Goal: Transaction & Acquisition: Book appointment/travel/reservation

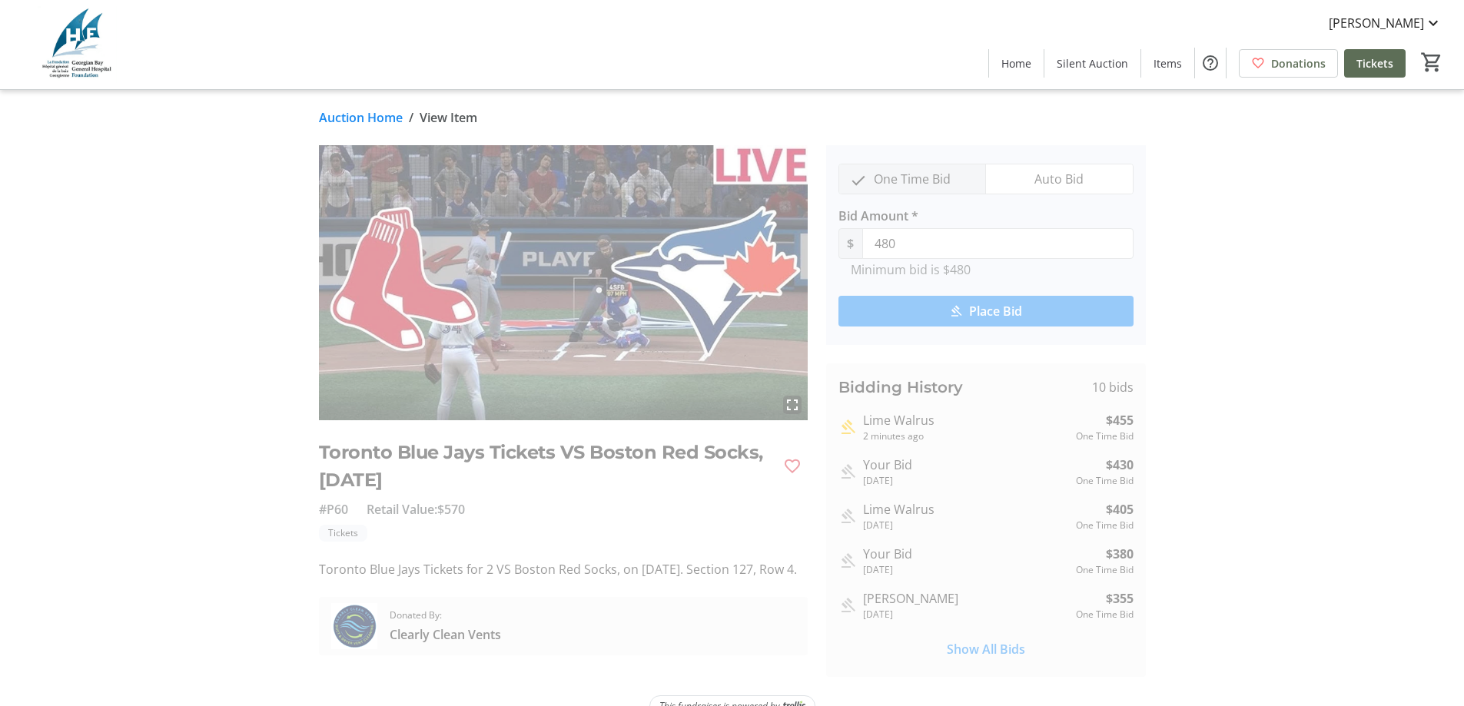
click at [388, 116] on link "Auction Home" at bounding box center [361, 117] width 84 height 18
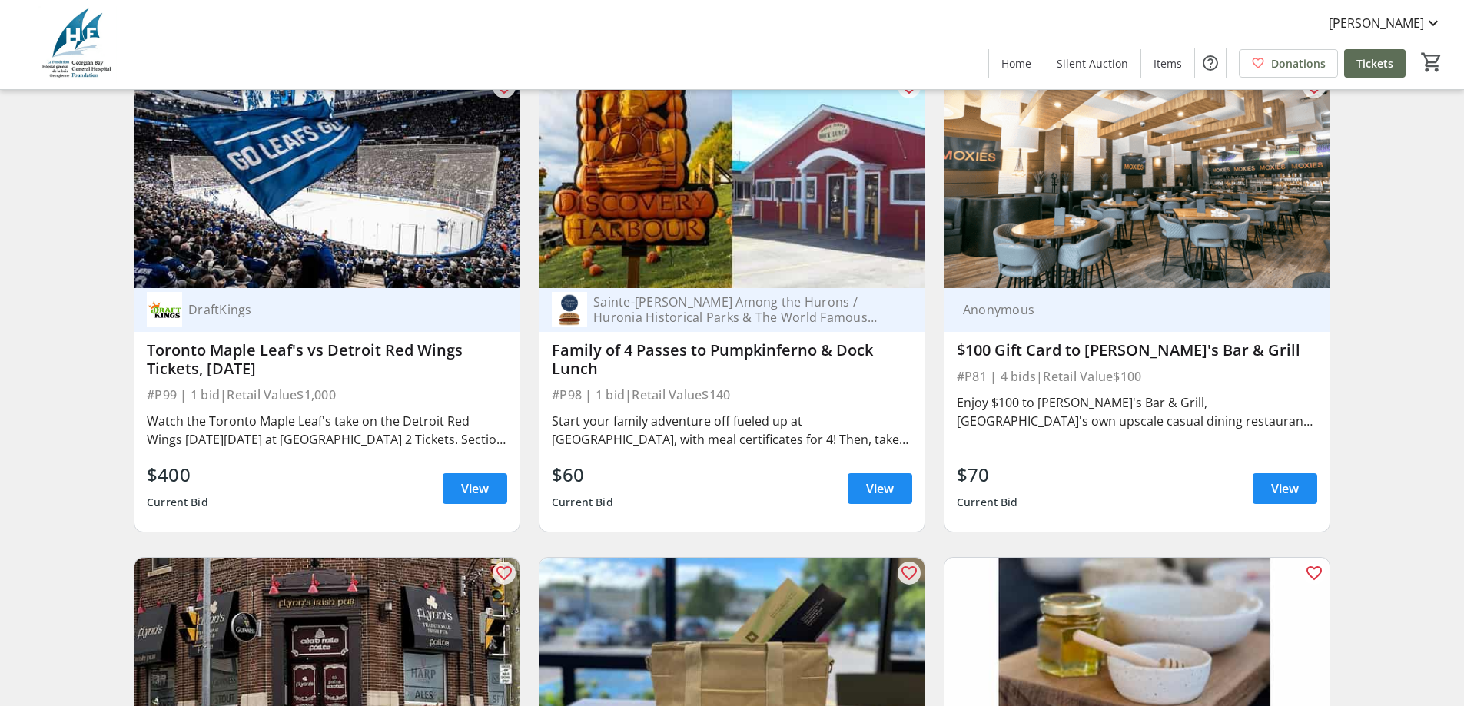
scroll to position [13837, 0]
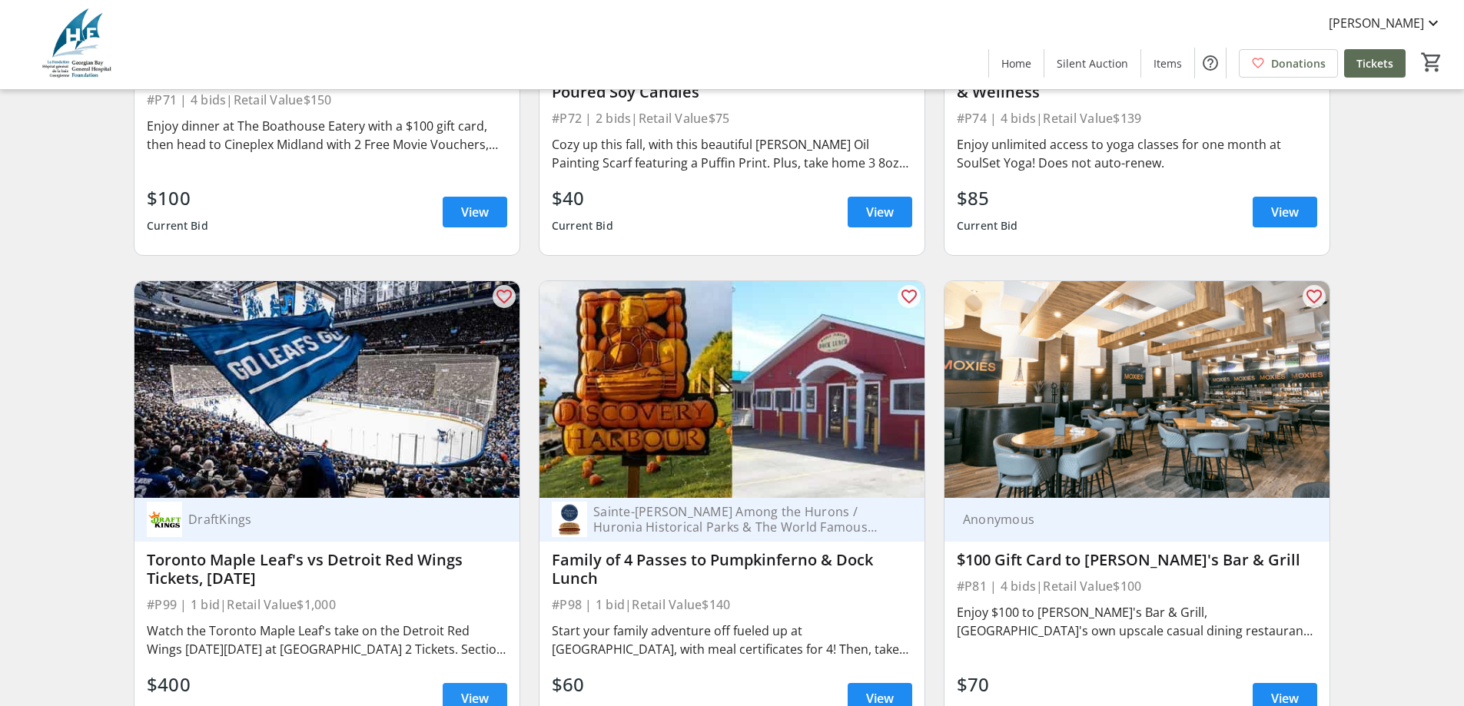
click at [463, 689] on span "View" at bounding box center [475, 698] width 28 height 18
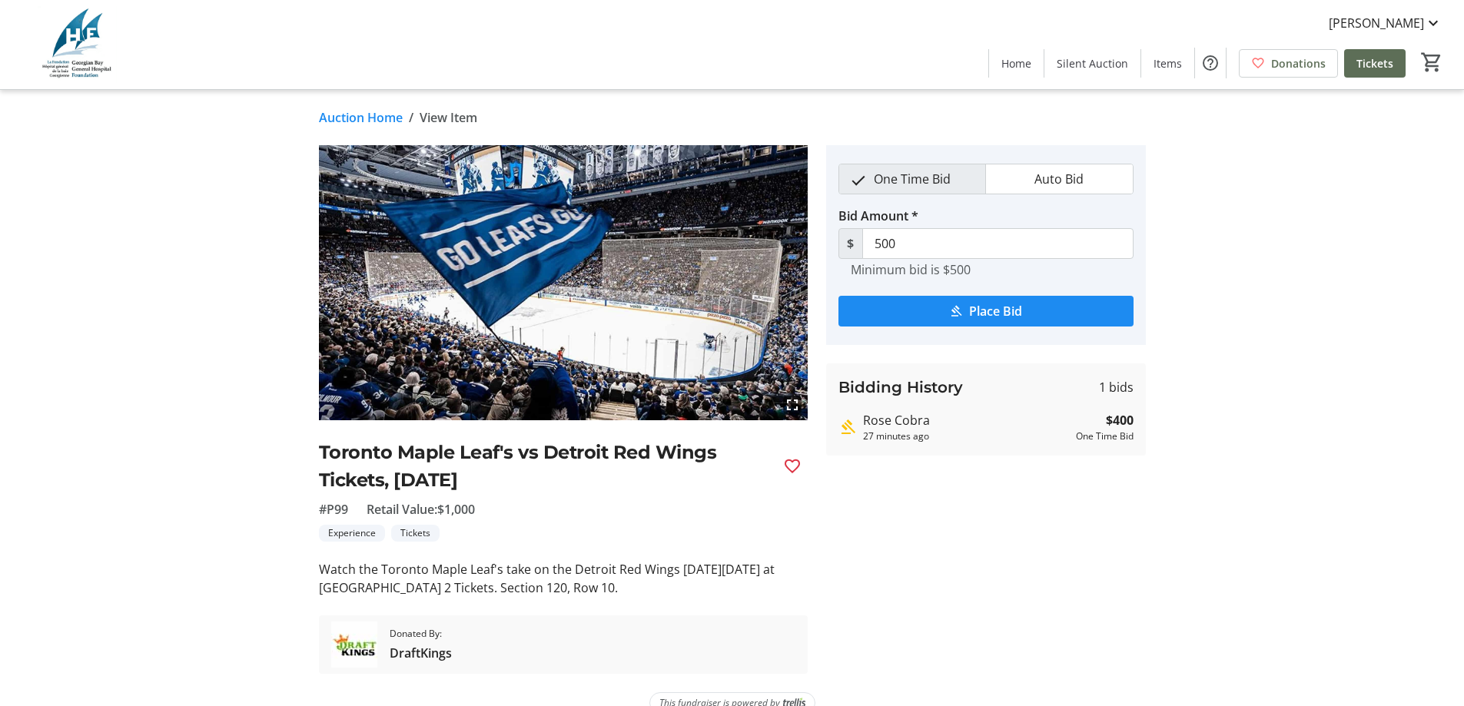
click at [347, 122] on link "Auction Home" at bounding box center [361, 117] width 84 height 18
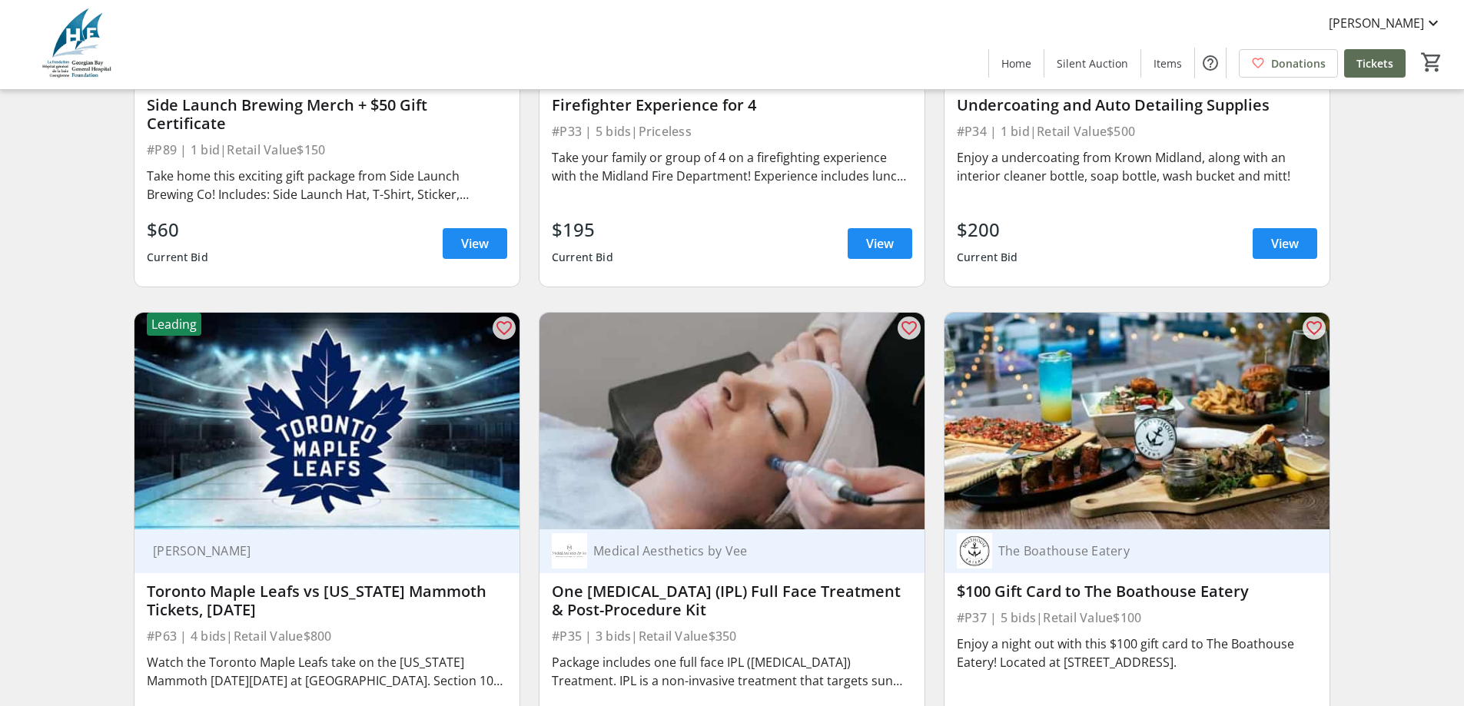
scroll to position [6230, 0]
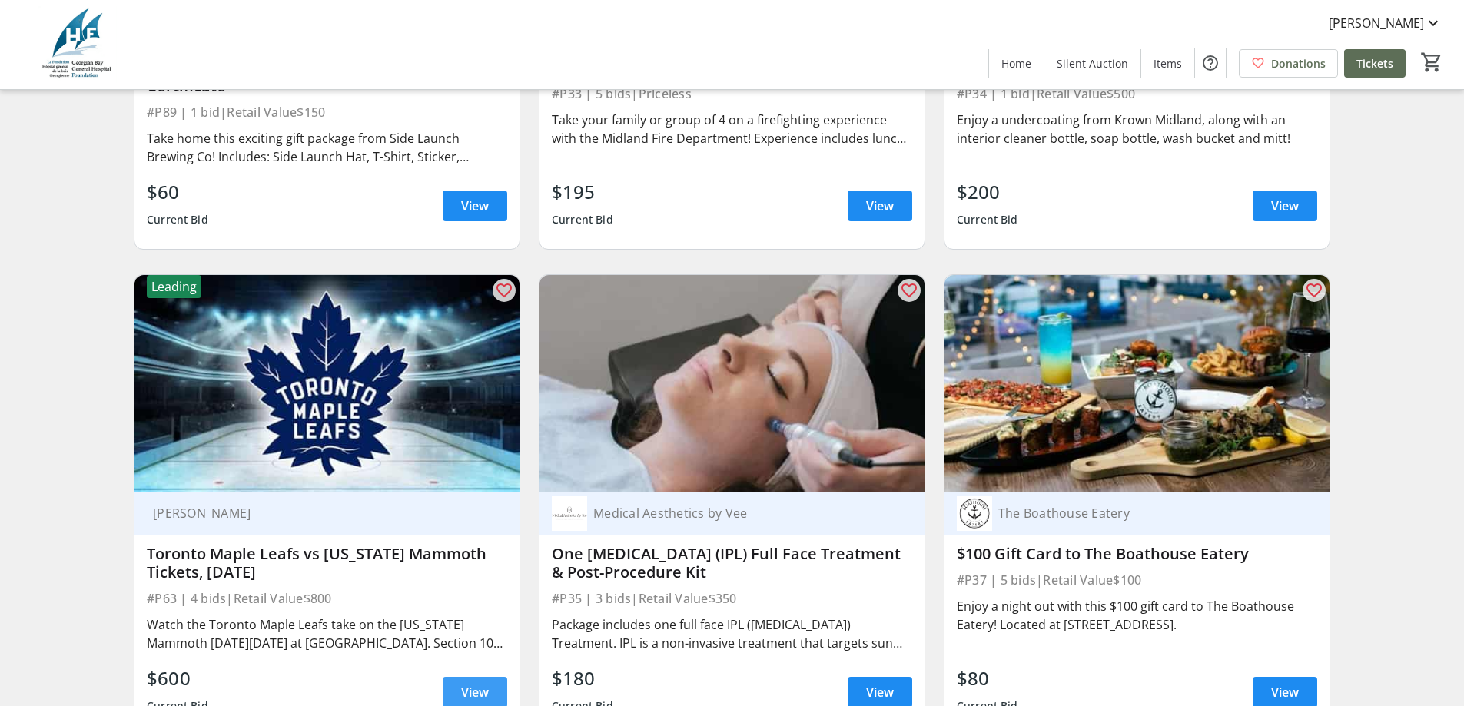
click at [466, 683] on span "View" at bounding box center [475, 692] width 28 height 18
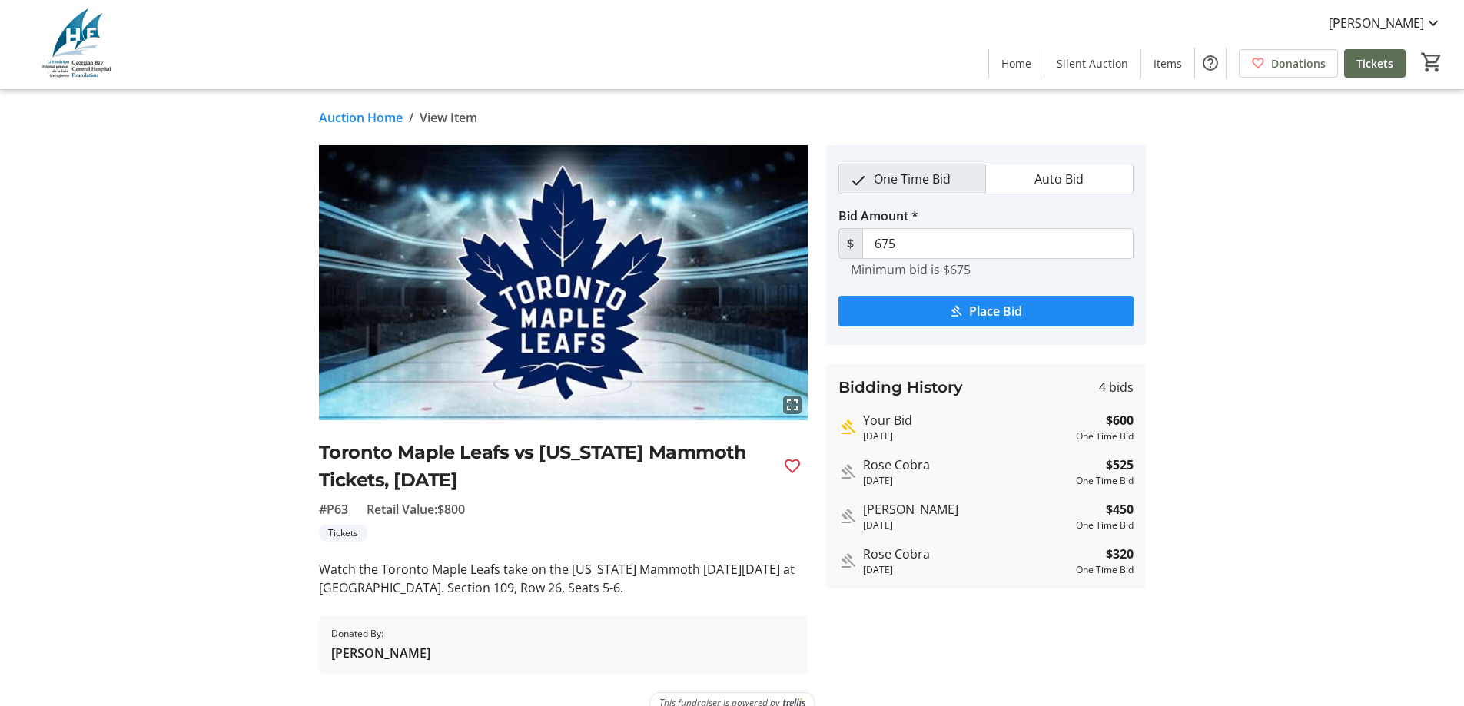
drag, startPoint x: 350, startPoint y: 123, endPoint x: 363, endPoint y: 128, distance: 13.1
click at [350, 124] on link "Auction Home" at bounding box center [361, 117] width 84 height 18
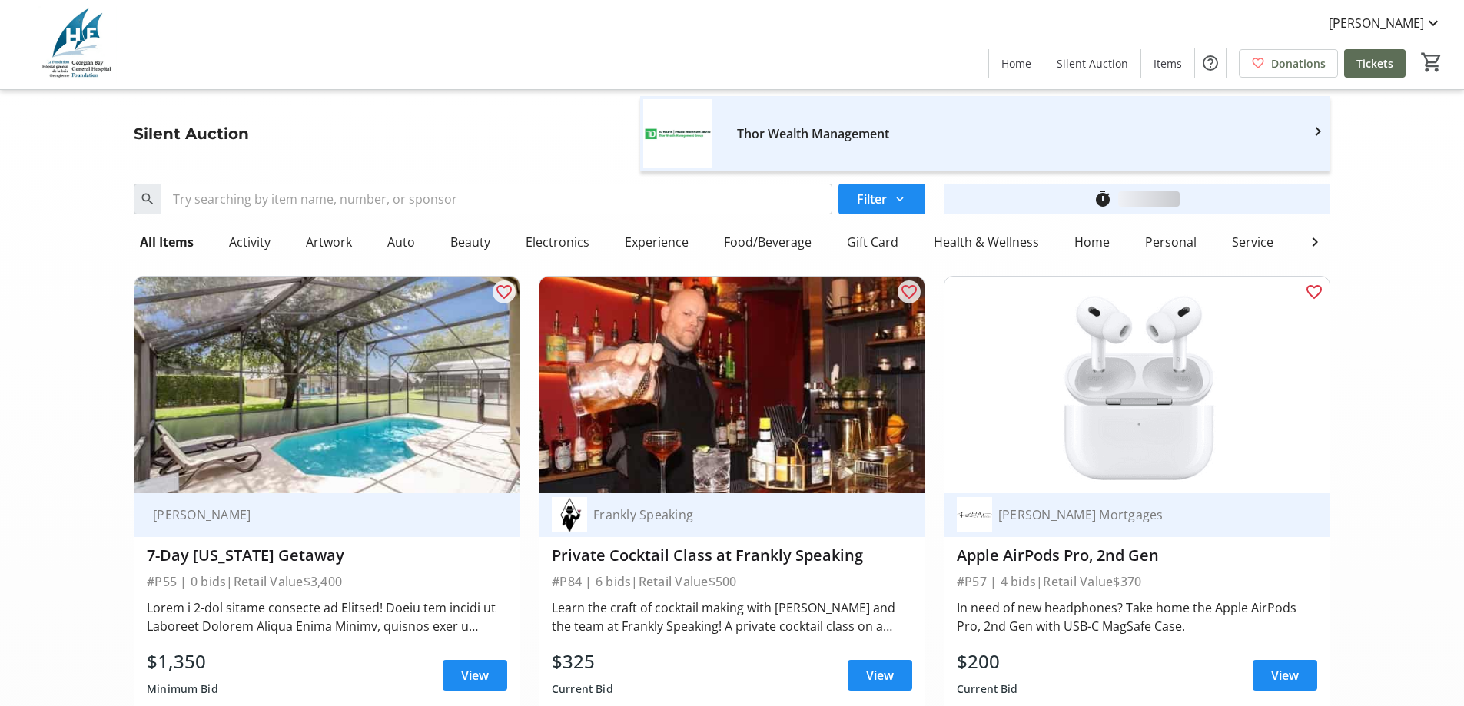
scroll to position [6230, 0]
